Goal: Information Seeking & Learning: Learn about a topic

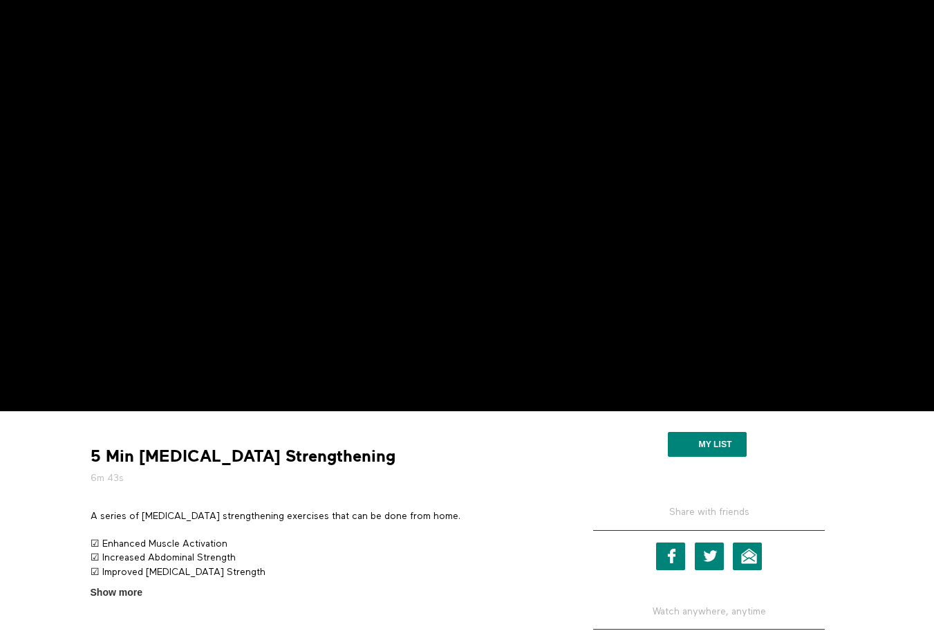
scroll to position [277, 0]
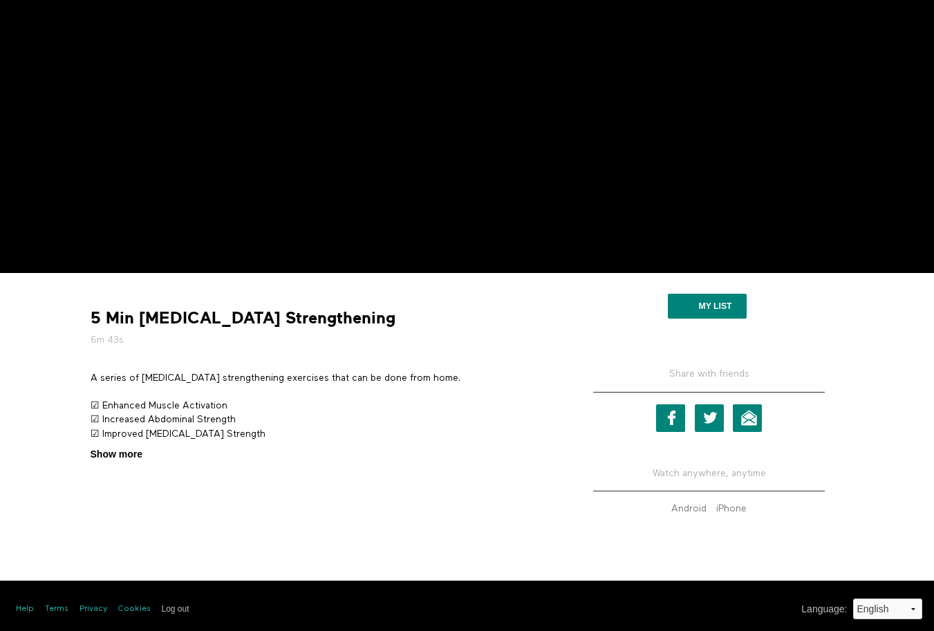
click at [124, 453] on span "Show more" at bounding box center [117, 454] width 52 height 15
click at [0, 0] on input "Show more Show less" at bounding box center [0, 0] width 0 height 0
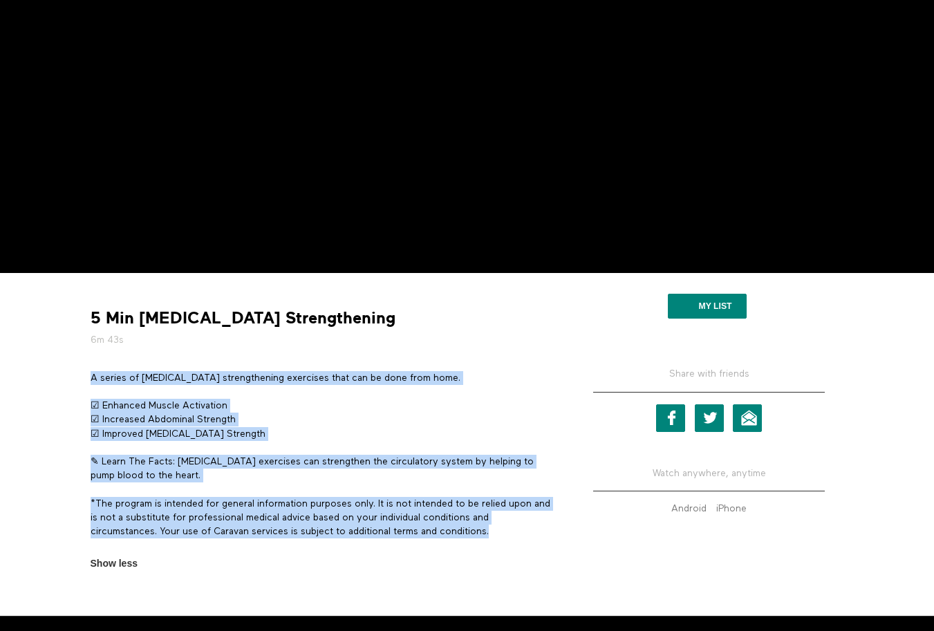
drag, startPoint x: 496, startPoint y: 531, endPoint x: 92, endPoint y: 377, distance: 432.2
click at [92, 377] on div "A series of pelvic floor strengthening exercises that can be done from home. ☑ …" at bounding box center [322, 462] width 463 height 182
copy div "A series of pelvic floor strengthening exercises that can be done from home. ☑ …"
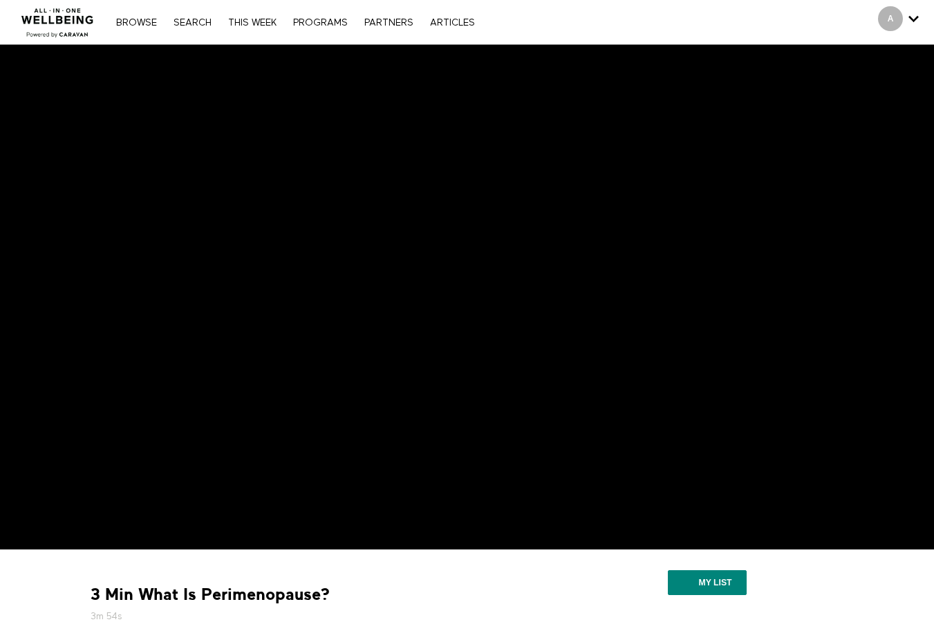
scroll to position [282, 0]
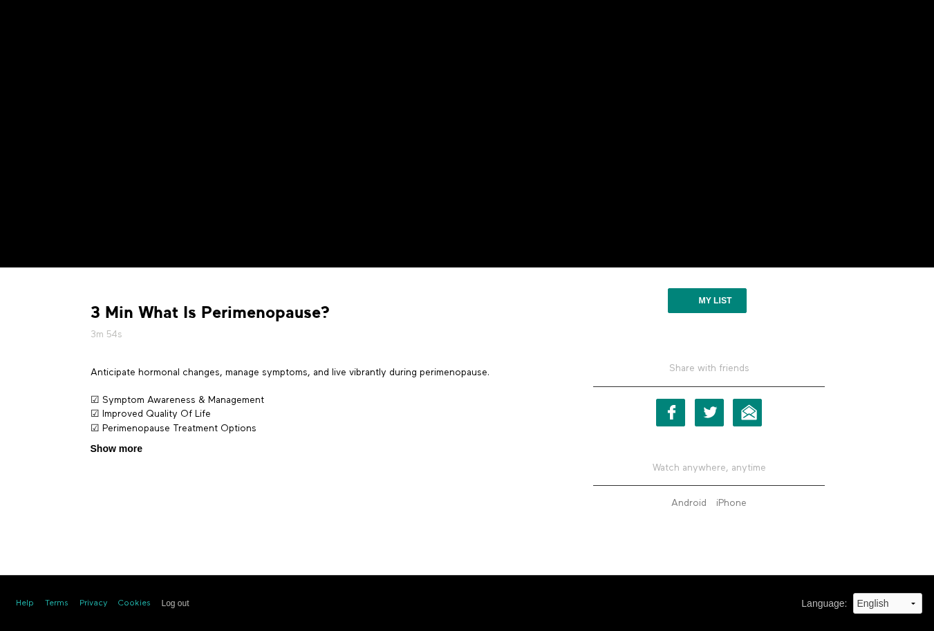
click at [111, 452] on span "Show more" at bounding box center [117, 449] width 52 height 15
click at [0, 0] on input "Show more Show less" at bounding box center [0, 0] width 0 height 0
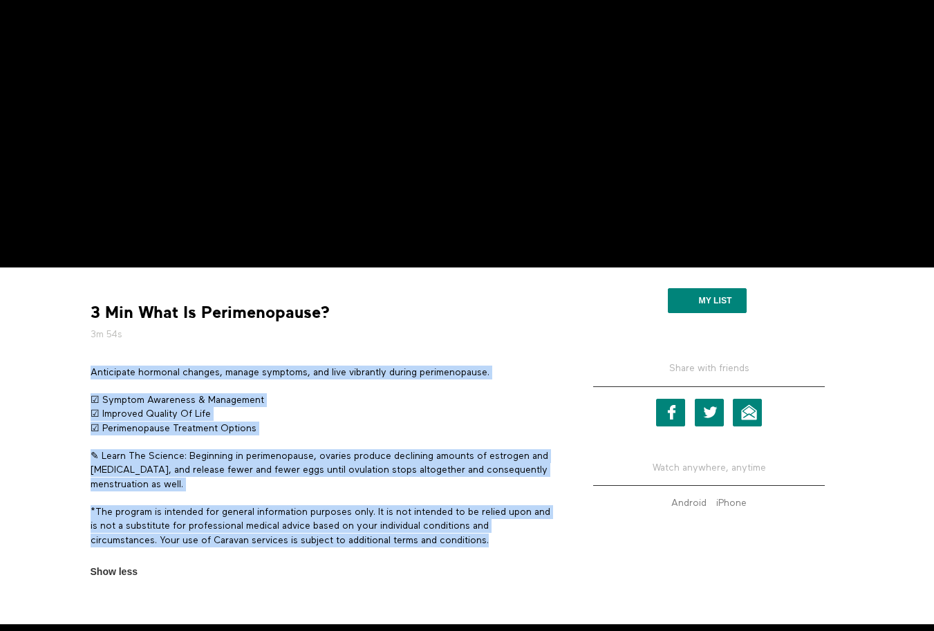
drag, startPoint x: 501, startPoint y: 544, endPoint x: 89, endPoint y: 372, distance: 447.3
click at [89, 372] on section "Anticipate hormonal changes, manage symptoms, and live vibrantly during perimen…" at bounding box center [322, 473] width 474 height 214
copy div "Anticipate hormonal changes, manage symptoms, and live vibrantly during perimen…"
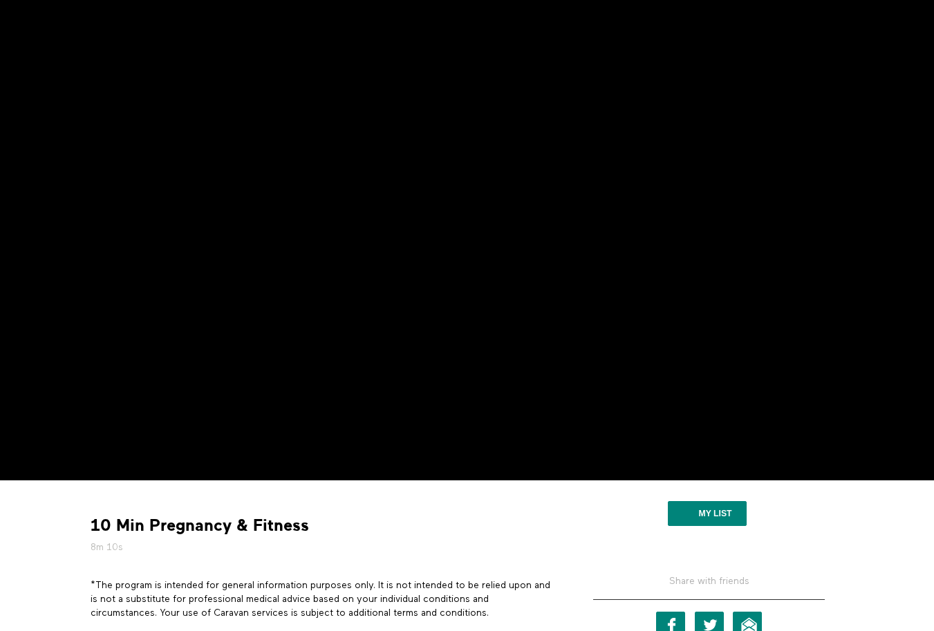
scroll to position [207, 0]
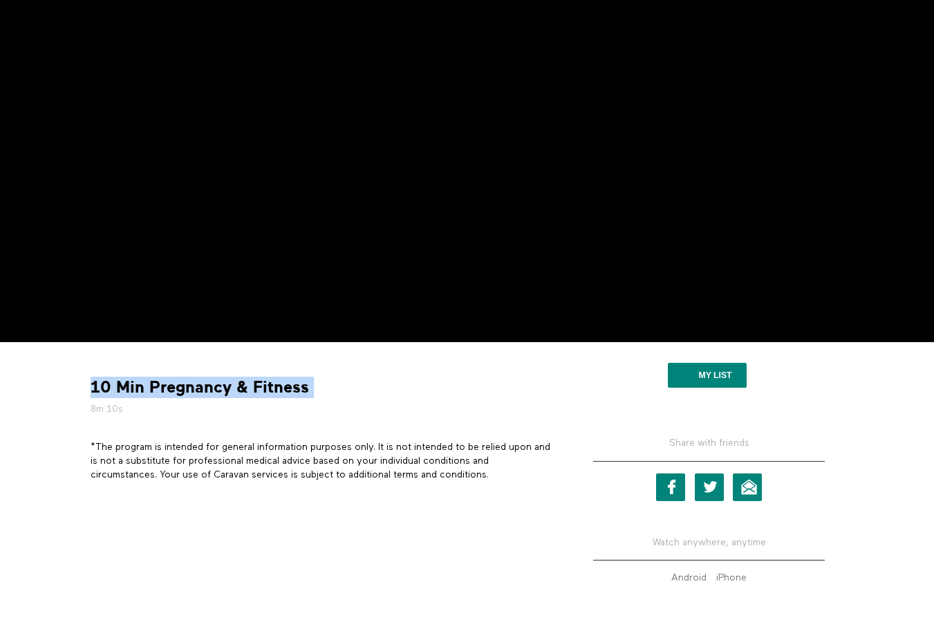
drag, startPoint x: 319, startPoint y: 393, endPoint x: 73, endPoint y: 386, distance: 246.9
click at [73, 386] on div "10 Min Pregnancy & Fitness 8m 10s *The program is intended for general informat…" at bounding box center [467, 496] width 885 height 308
copy div "10 Min Pregnancy & Fitness"
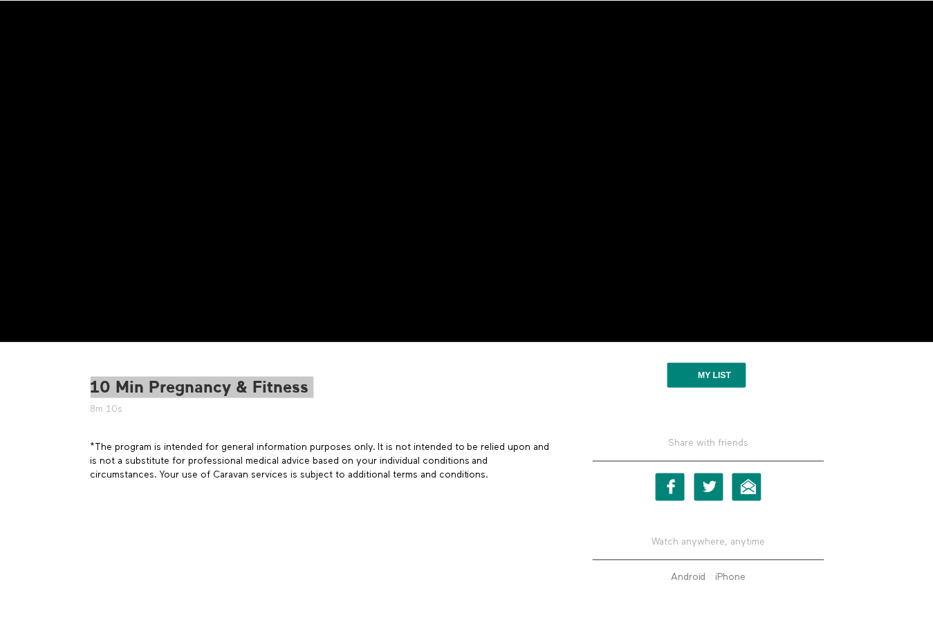
scroll to position [282, 0]
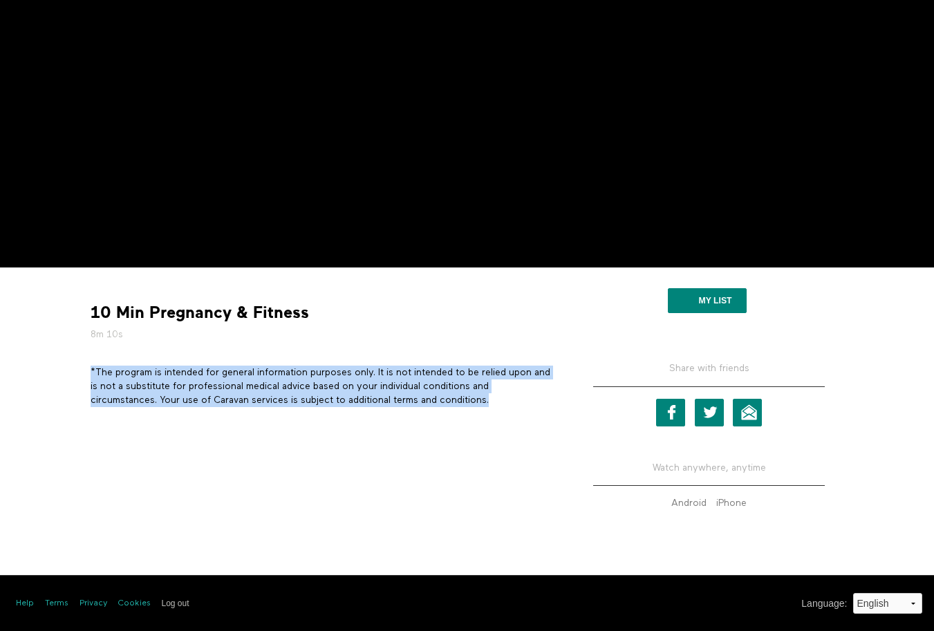
drag, startPoint x: 496, startPoint y: 403, endPoint x: 89, endPoint y: 374, distance: 408.3
click at [89, 374] on section "*The program is intended for general information purposes only. It is not inten…" at bounding box center [322, 392] width 474 height 52
copy p "*The program is intended for general information purposes only. It is not inten…"
